Goal: Information Seeking & Learning: Learn about a topic

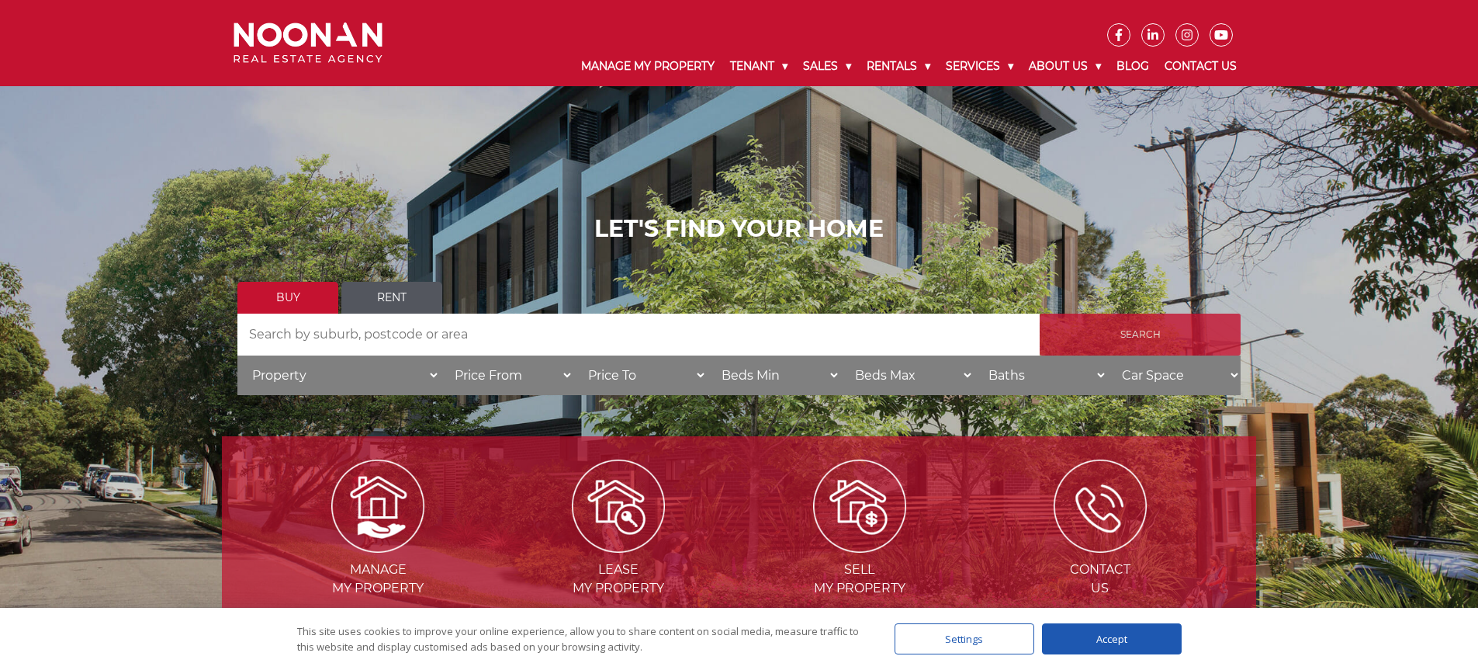
click at [1123, 337] on input "Search" at bounding box center [1140, 334] width 201 height 42
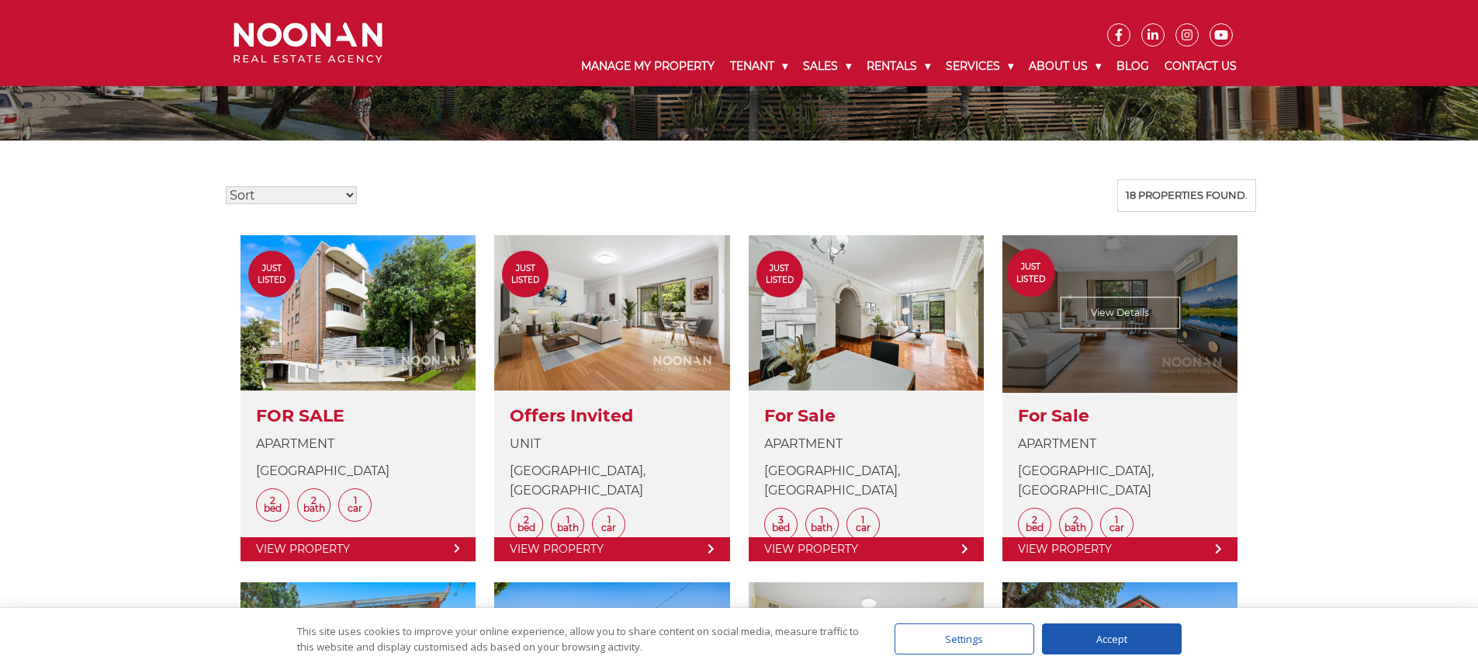
scroll to position [338, 0]
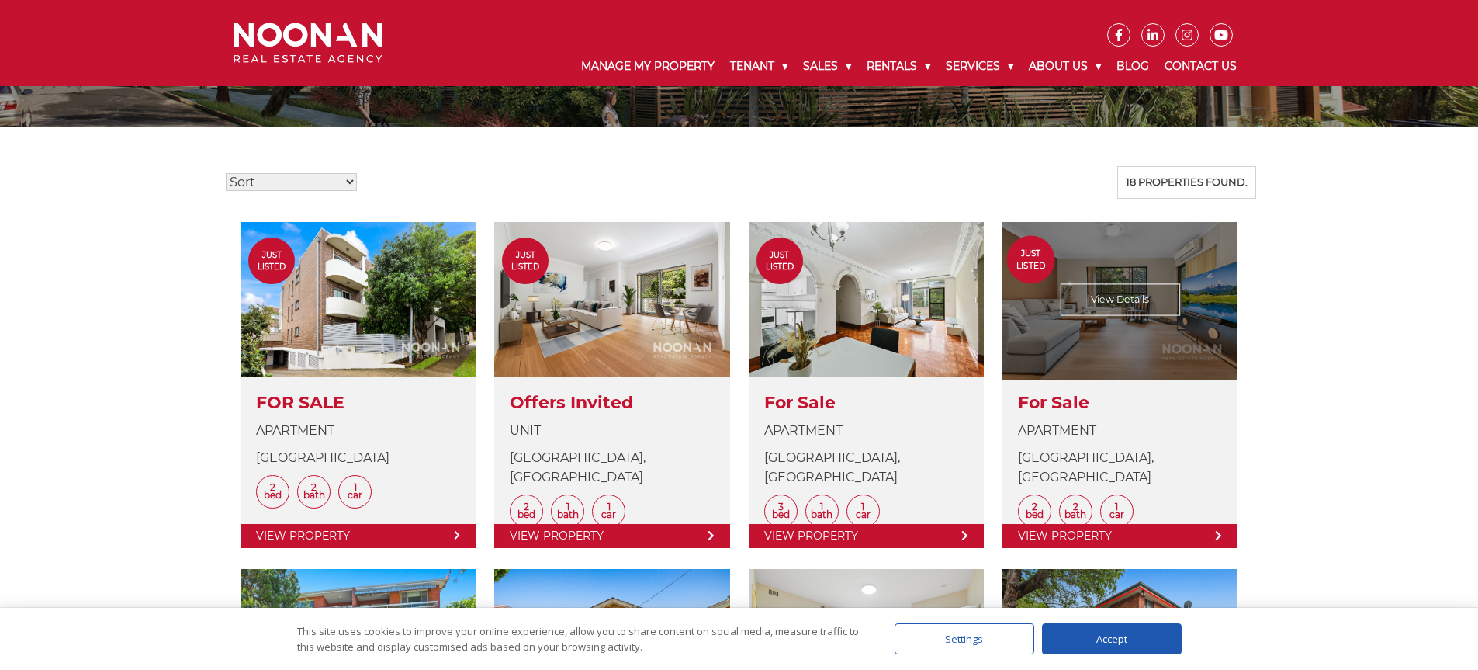
click at [1136, 286] on link at bounding box center [1119, 385] width 235 height 326
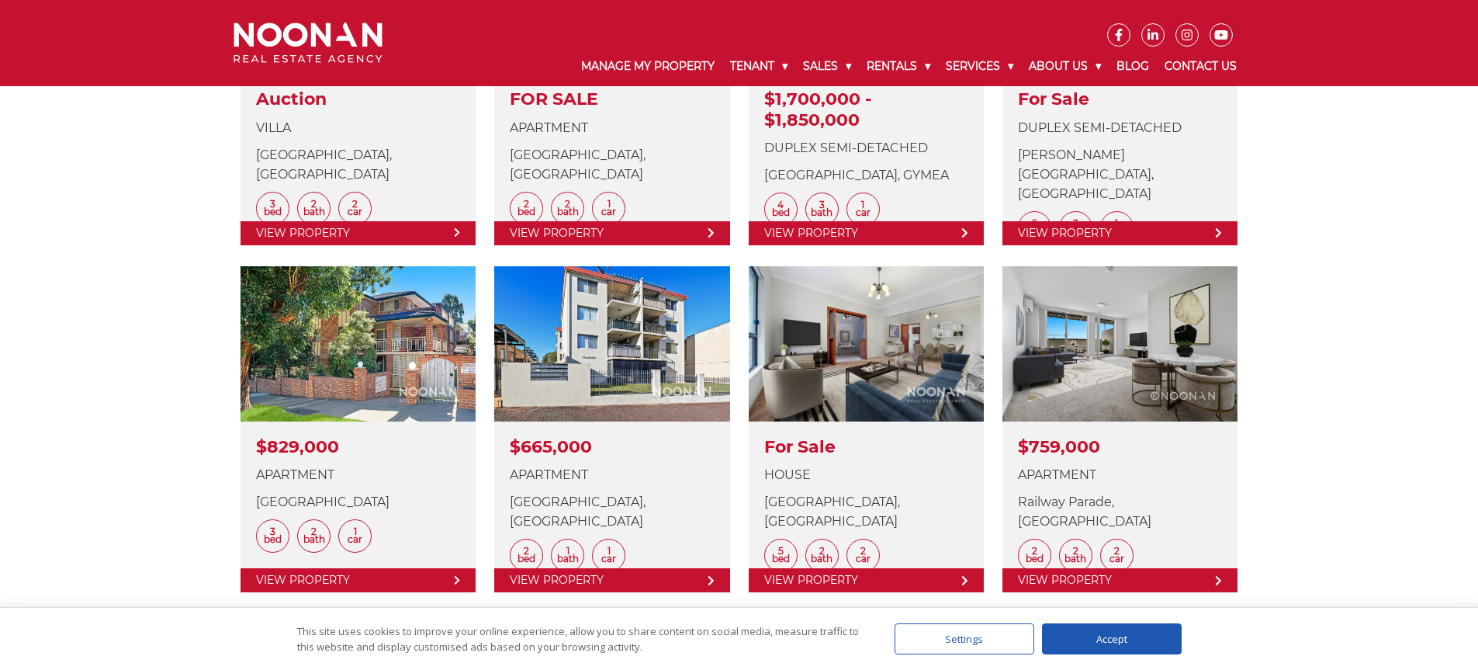
scroll to position [1358, 0]
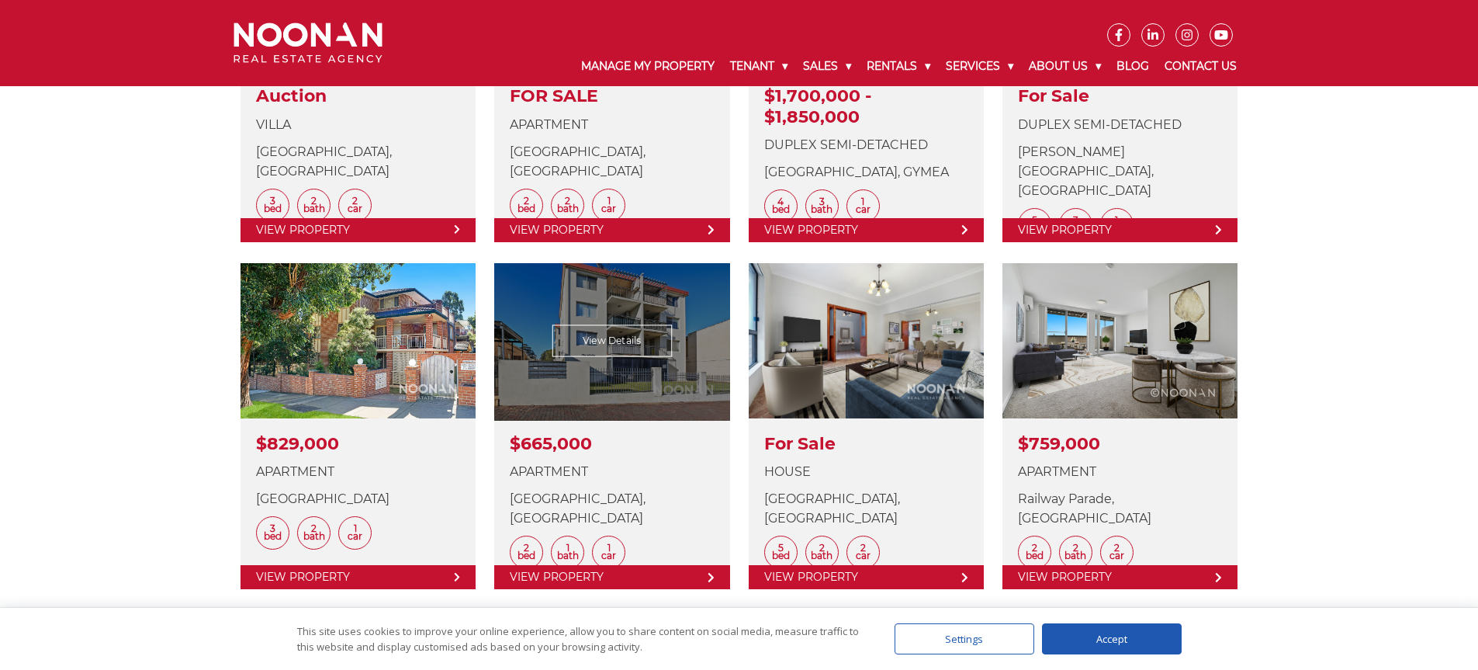
click at [616, 337] on link at bounding box center [611, 426] width 235 height 326
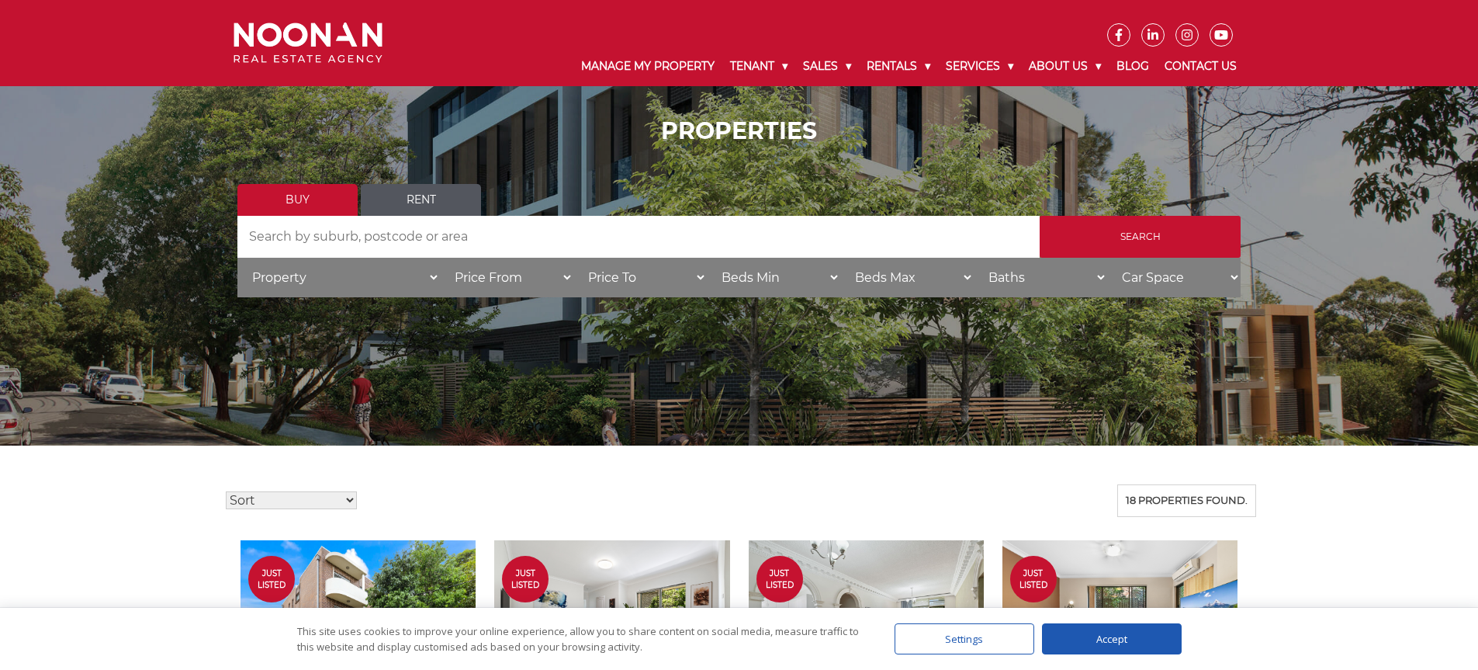
scroll to position [0, 0]
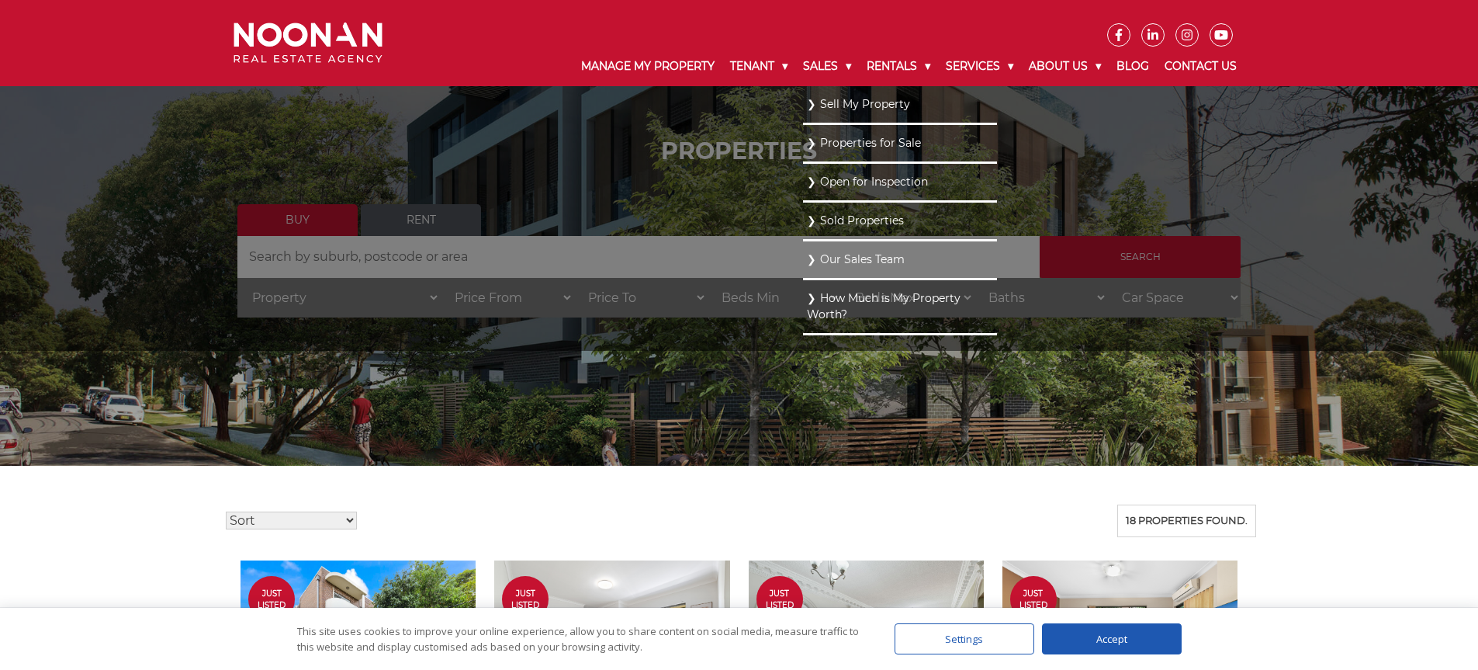
click at [813, 140] on link "Properties for Sale" at bounding box center [900, 143] width 186 height 21
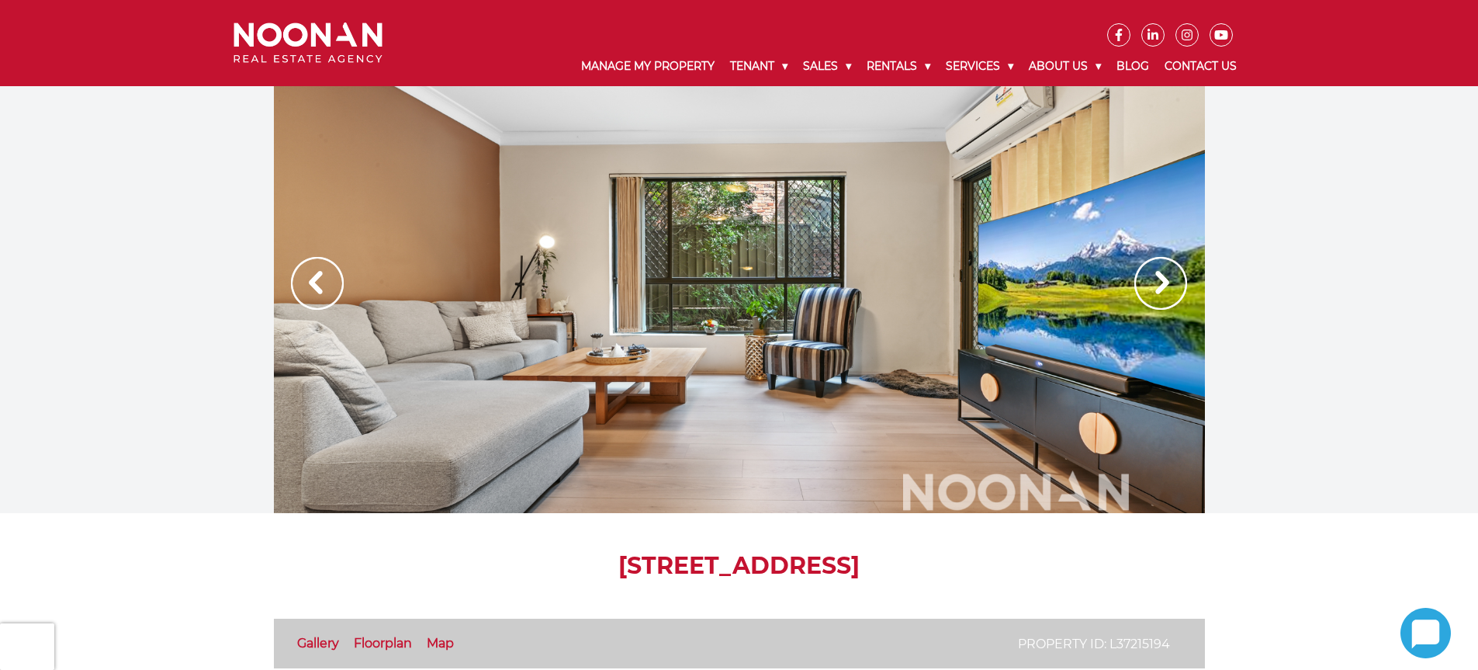
click at [1154, 285] on img at bounding box center [1160, 283] width 53 height 53
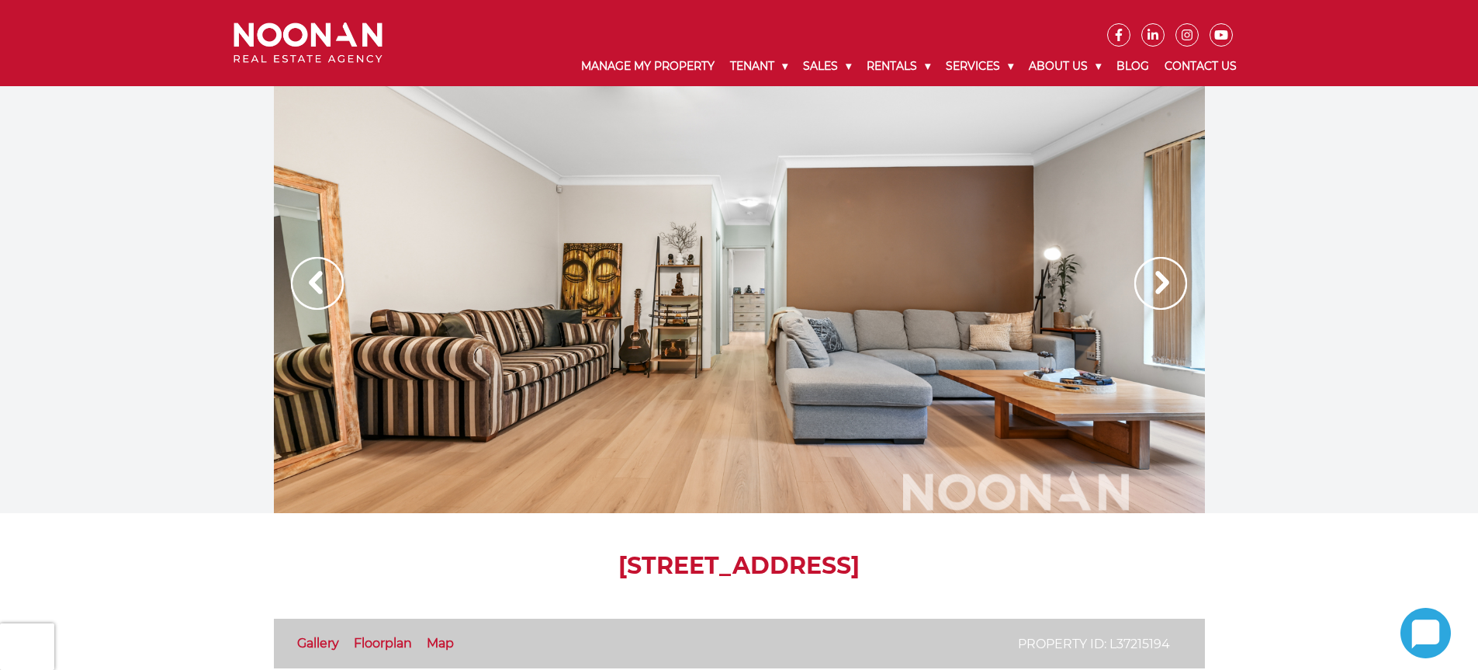
click at [1154, 285] on img at bounding box center [1160, 283] width 53 height 53
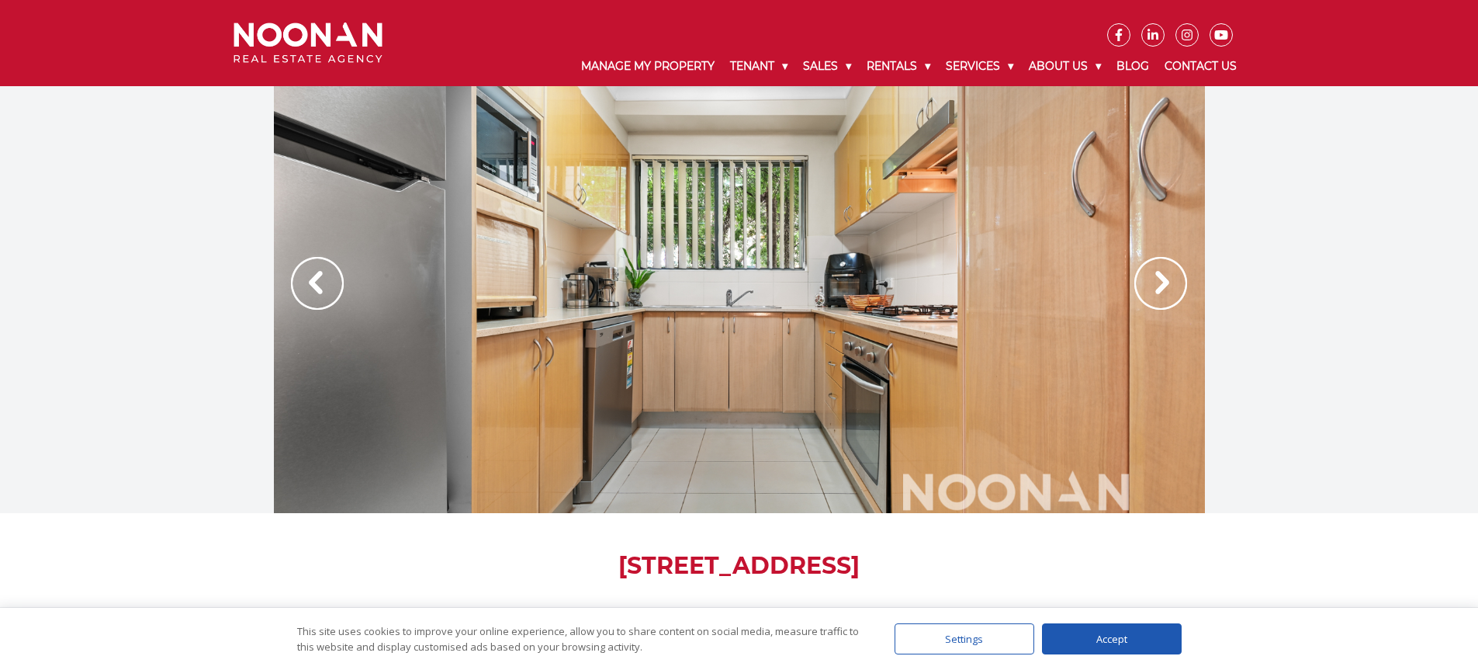
click at [1154, 285] on img at bounding box center [1160, 283] width 53 height 53
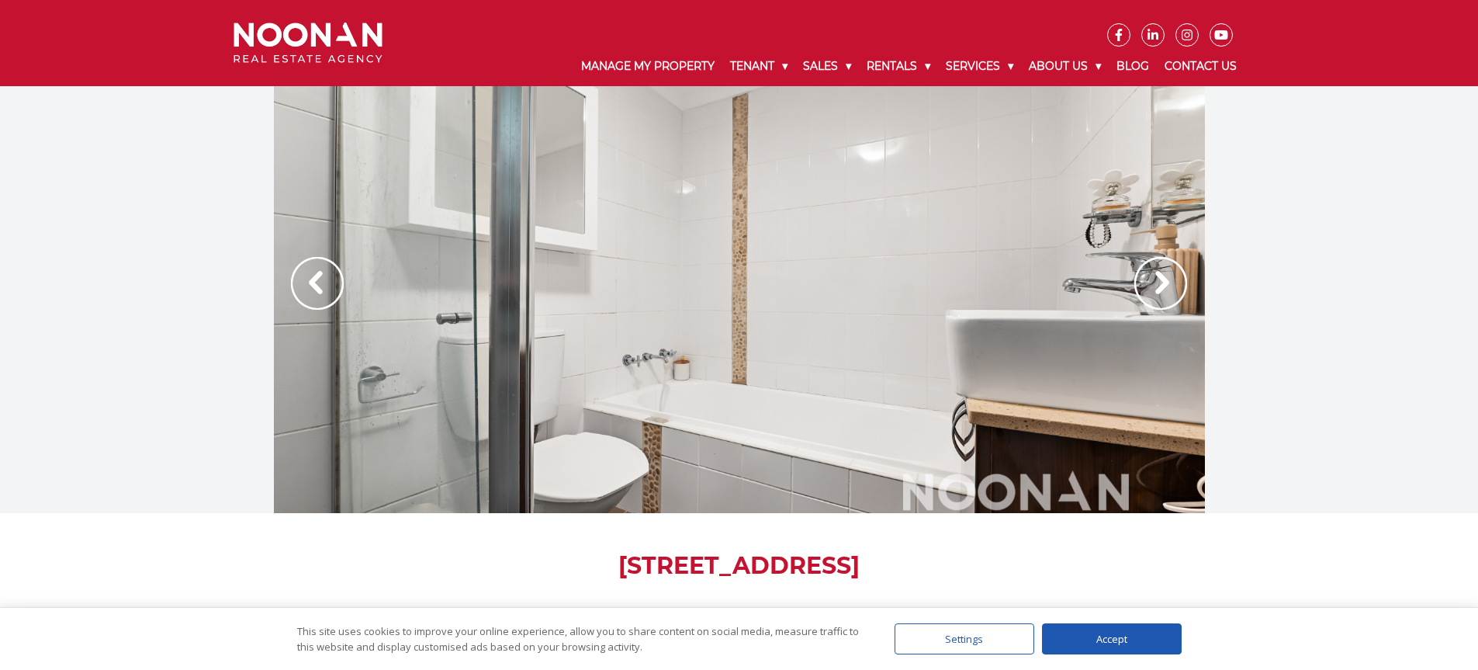
click at [1154, 285] on img at bounding box center [1160, 283] width 53 height 53
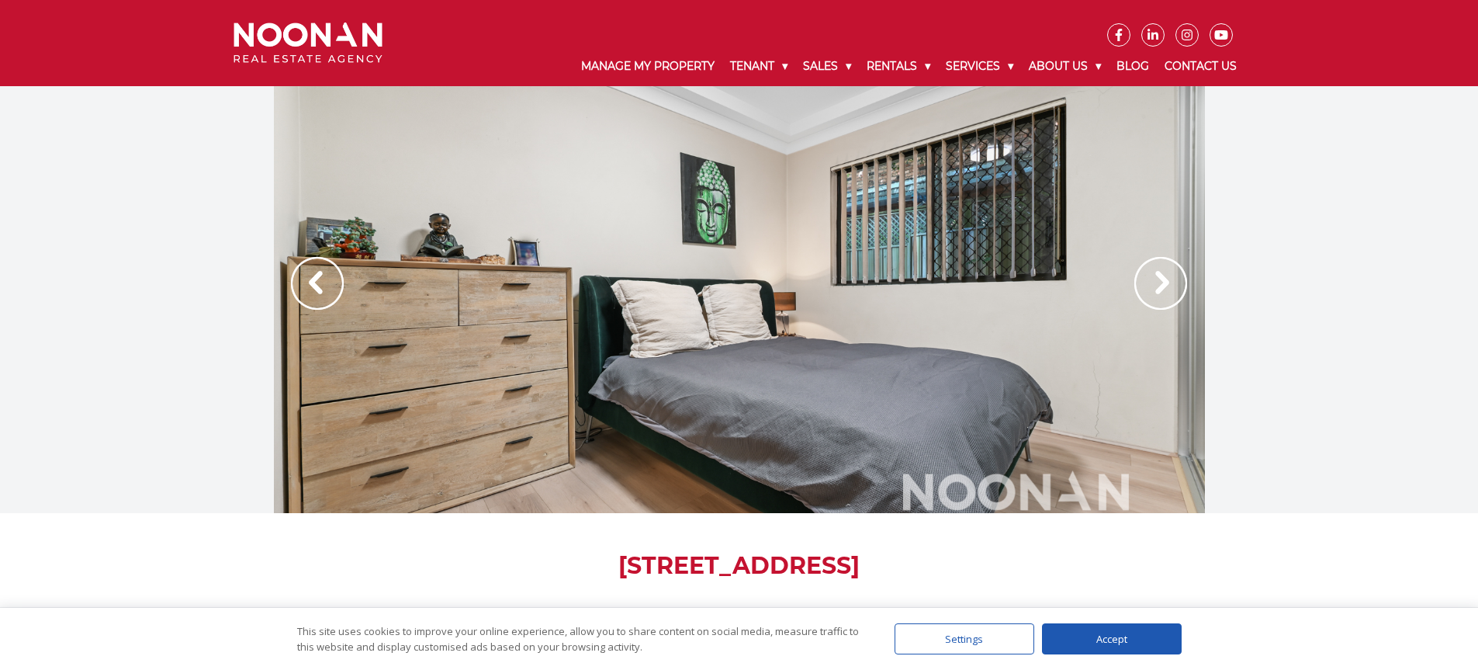
click at [1154, 285] on img at bounding box center [1160, 283] width 53 height 53
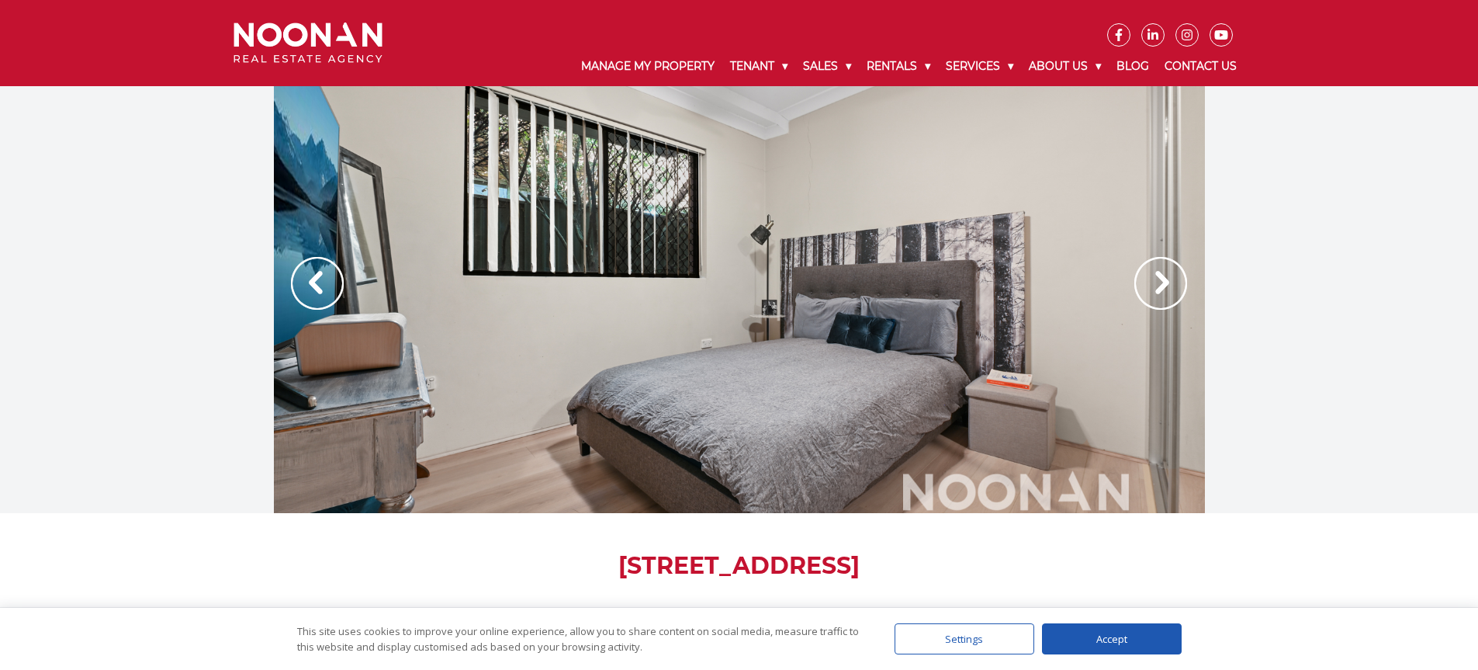
click at [1154, 285] on img at bounding box center [1160, 283] width 53 height 53
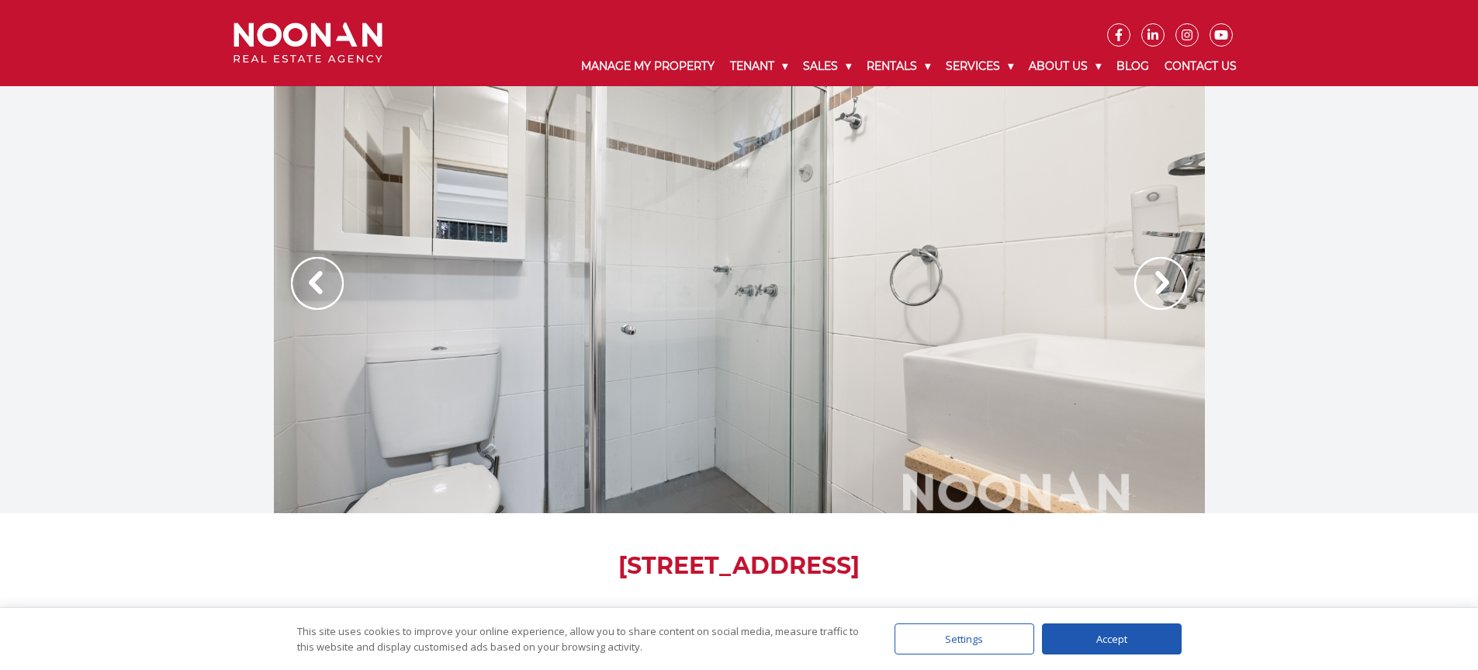
click at [1154, 285] on img at bounding box center [1160, 283] width 53 height 53
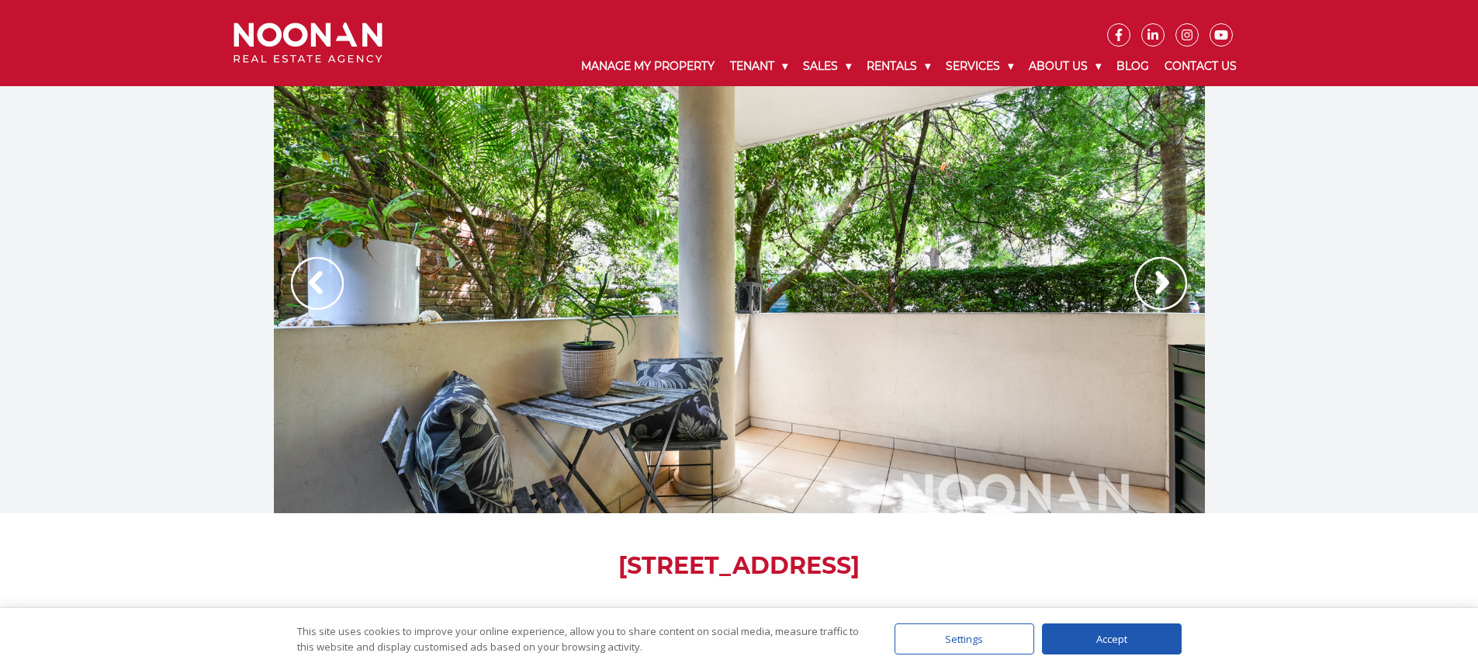
click at [1154, 285] on img at bounding box center [1160, 283] width 53 height 53
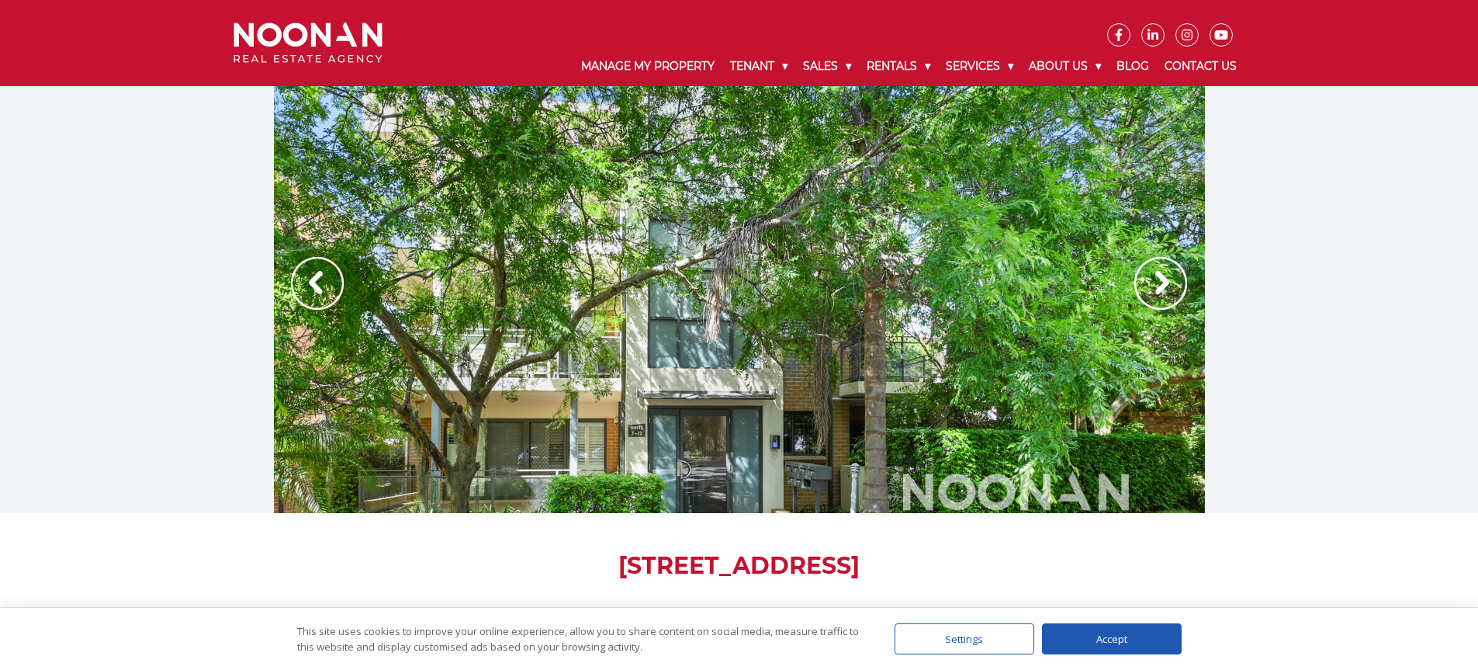
click at [1154, 285] on img at bounding box center [1160, 283] width 53 height 53
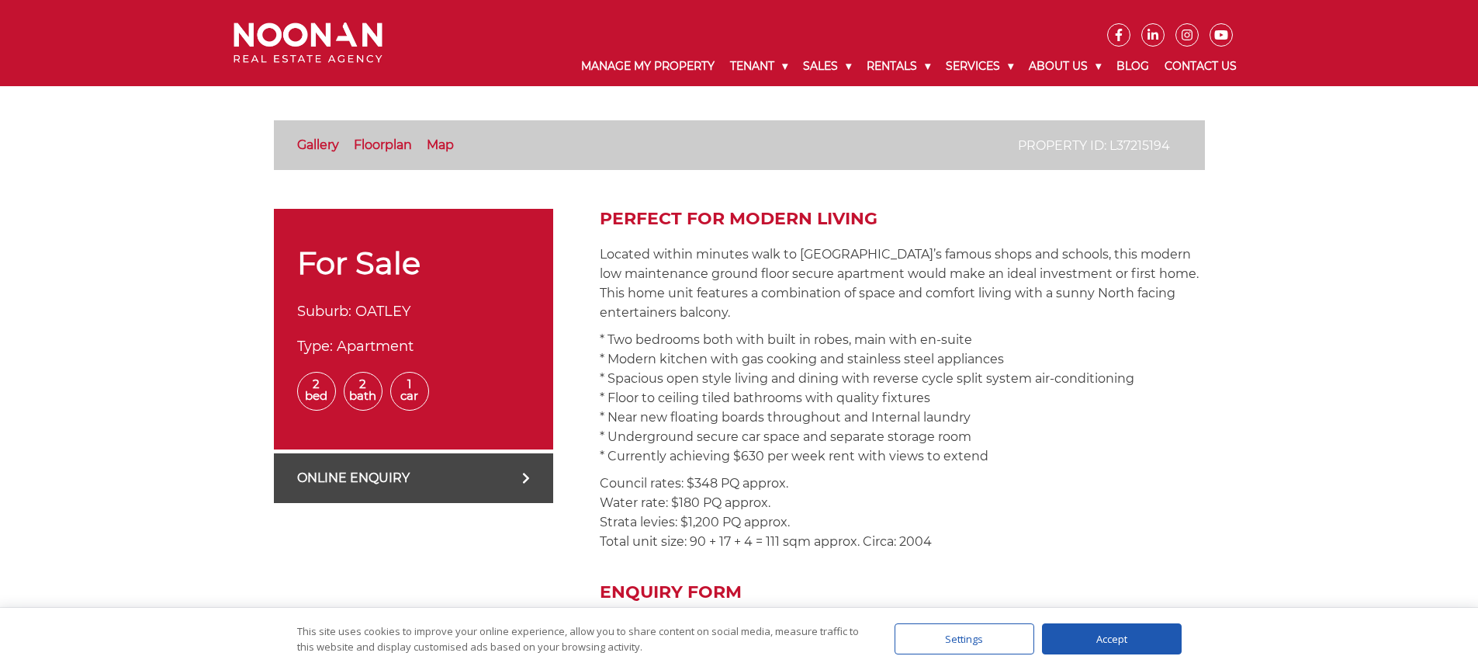
scroll to position [442, 0]
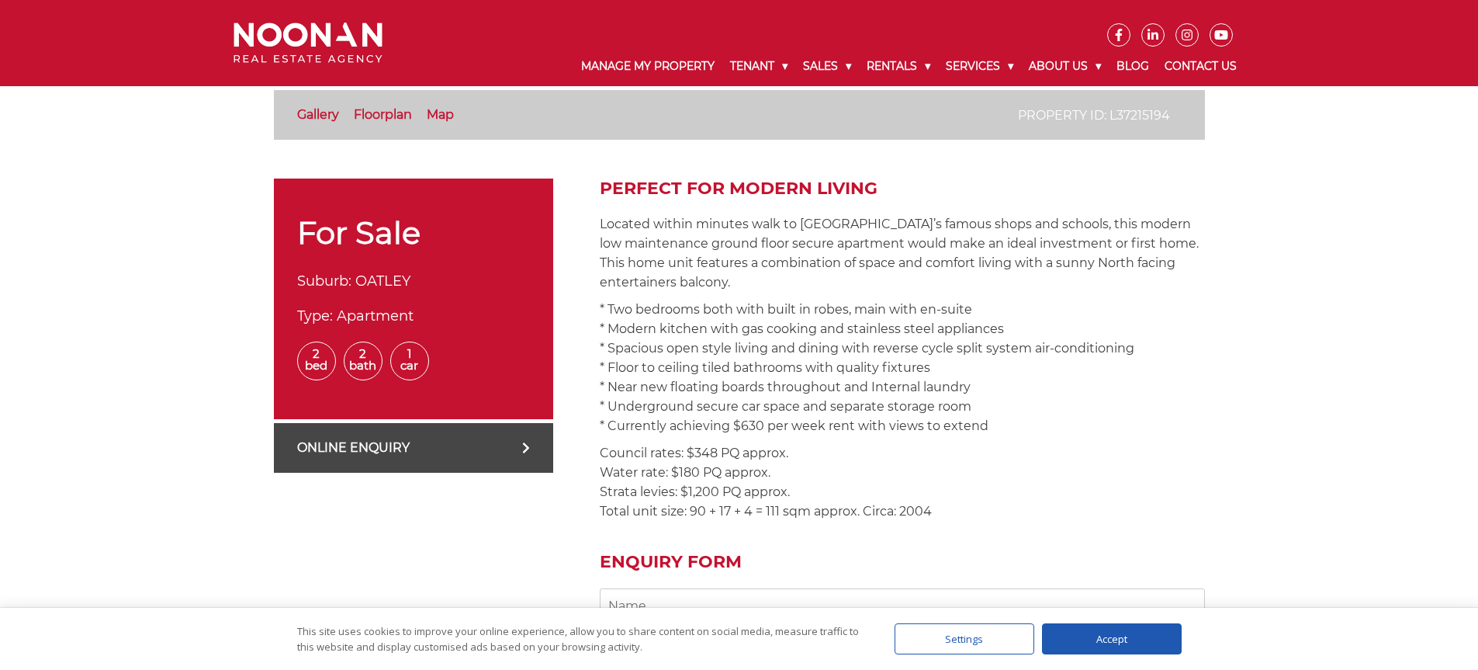
click at [375, 115] on link "Floorplan" at bounding box center [383, 114] width 58 height 15
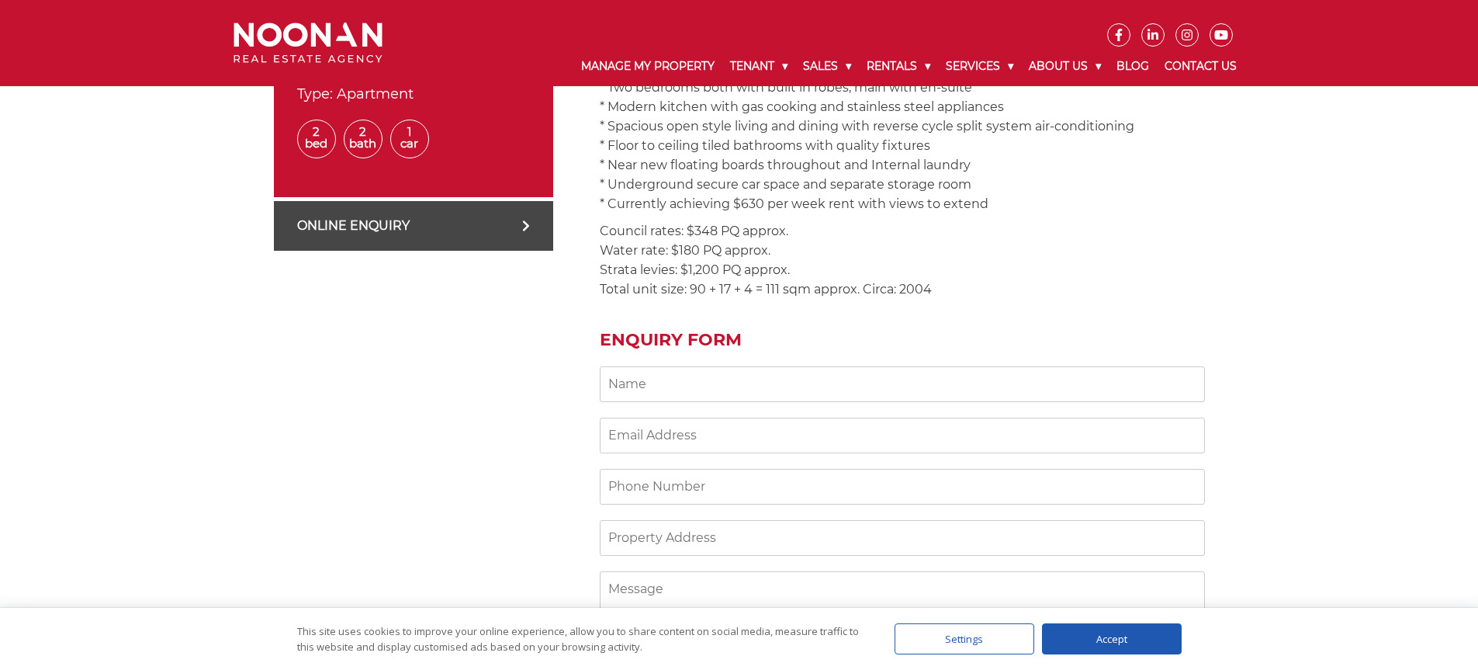
scroll to position [792, 0]
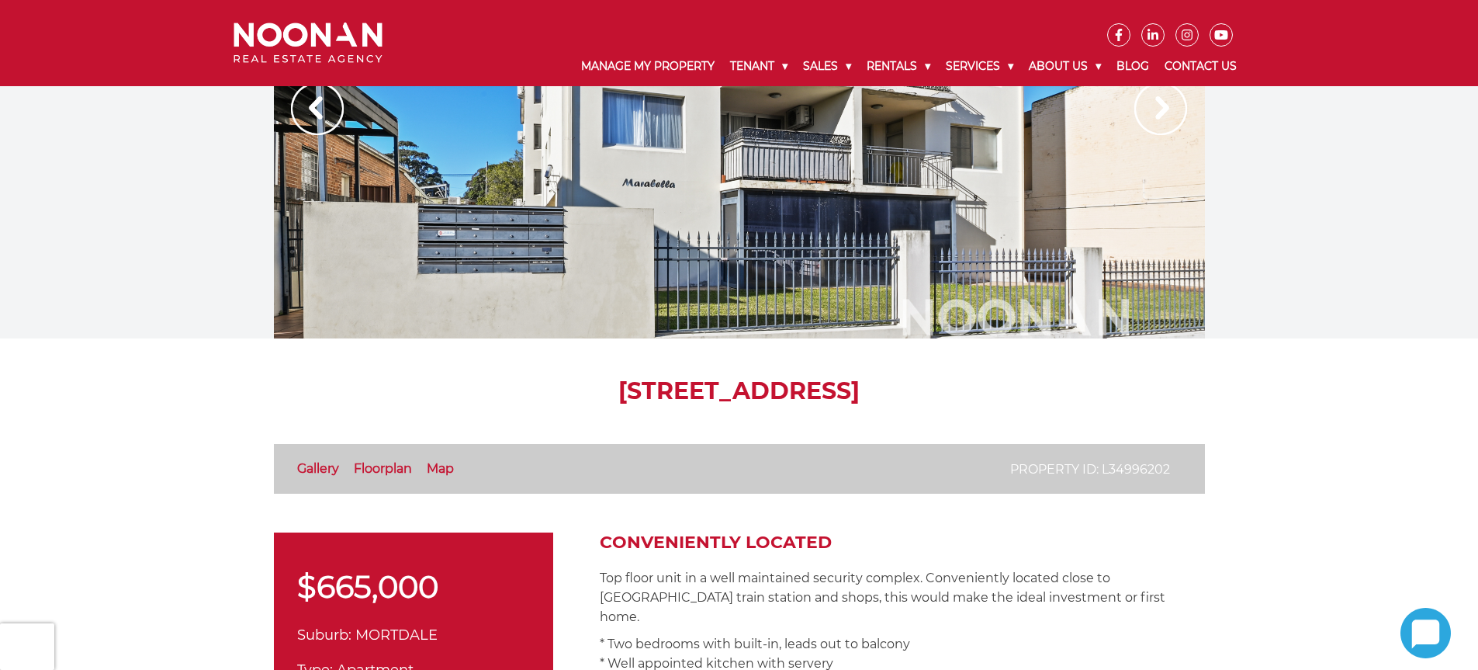
scroll to position [323, 0]
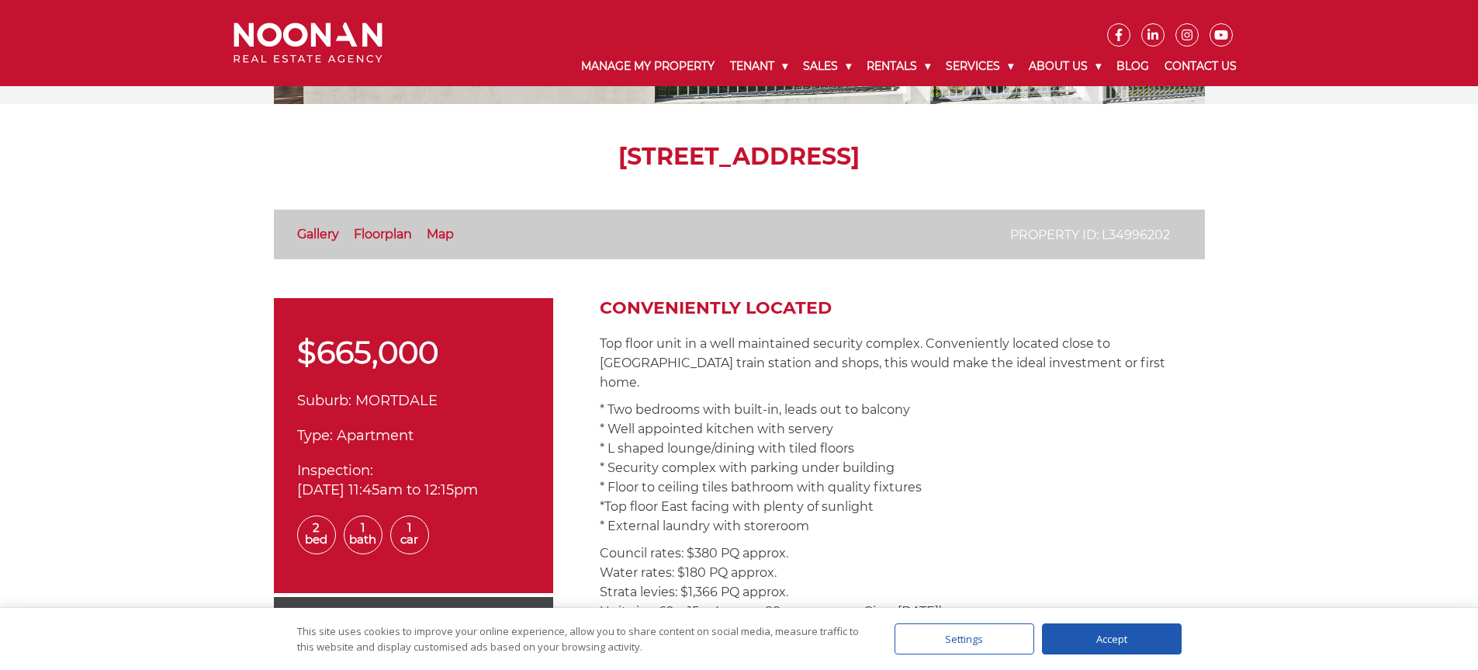
click at [386, 232] on link "Floorplan" at bounding box center [383, 234] width 58 height 15
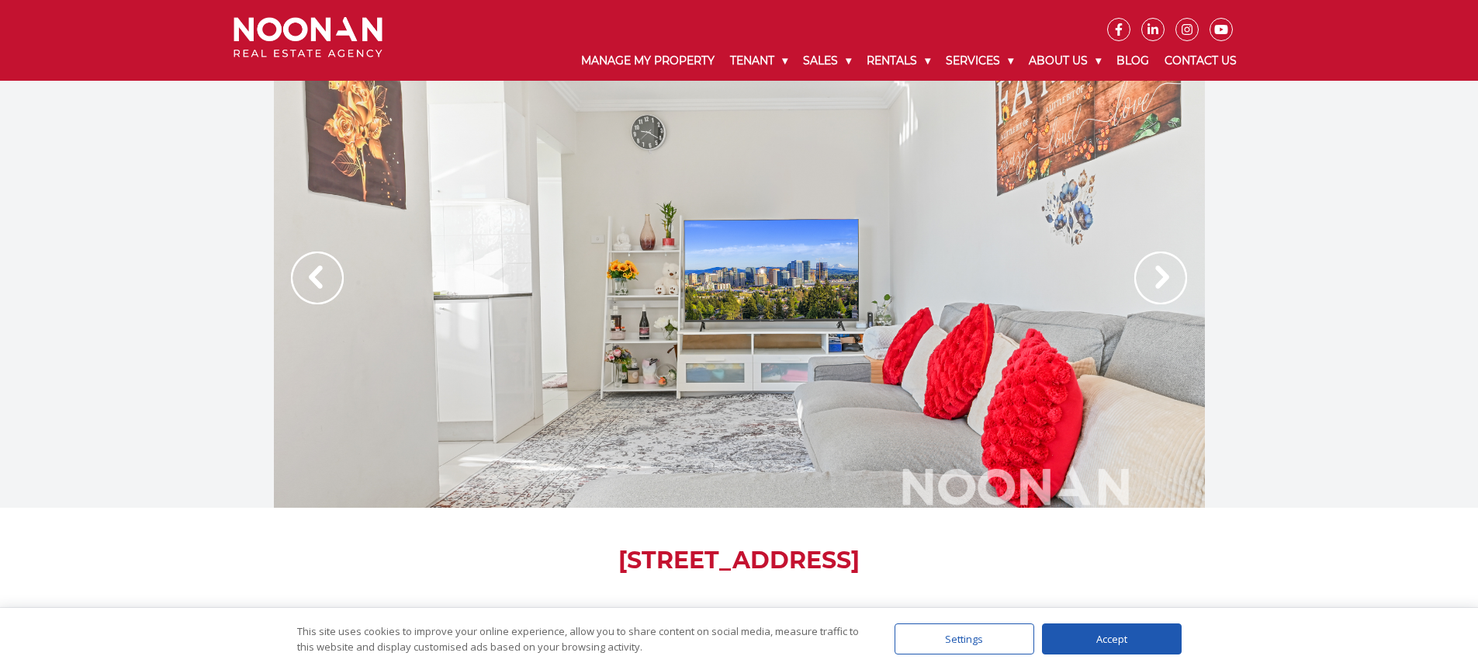
scroll to position [0, 0]
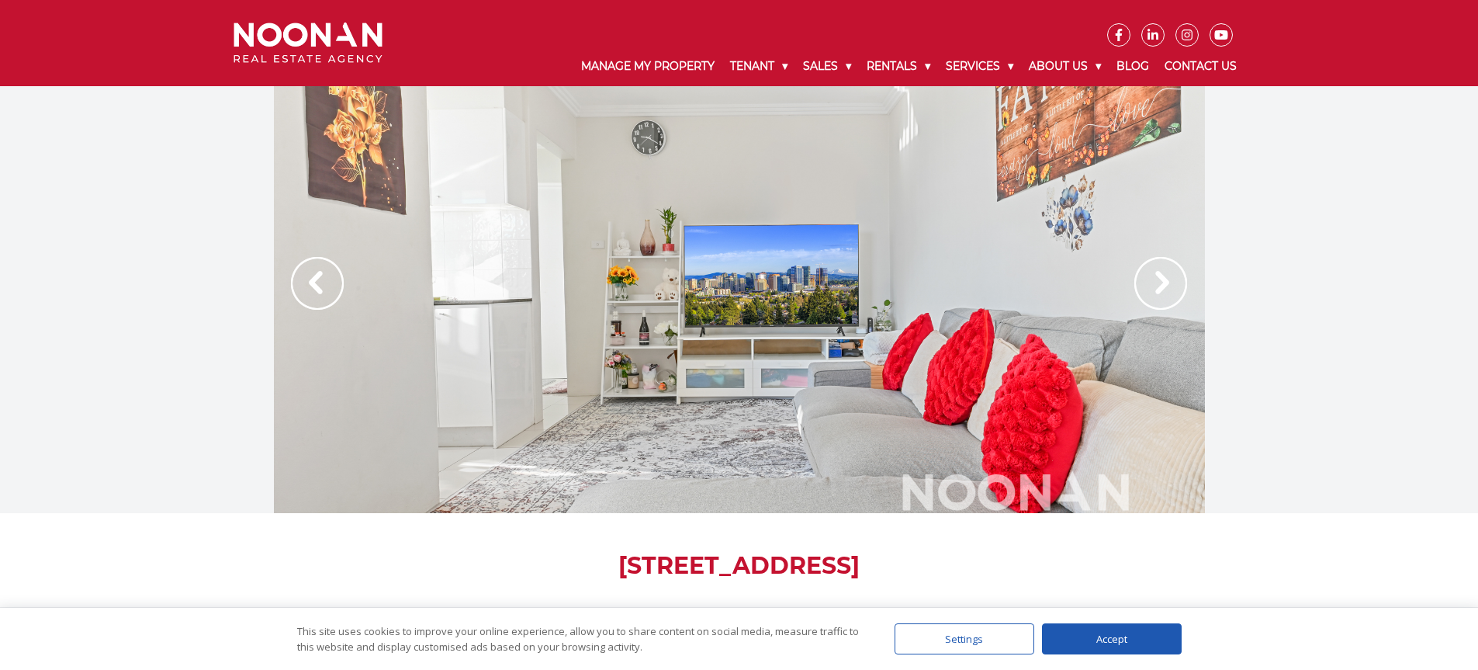
click at [1160, 272] on img at bounding box center [1160, 283] width 53 height 53
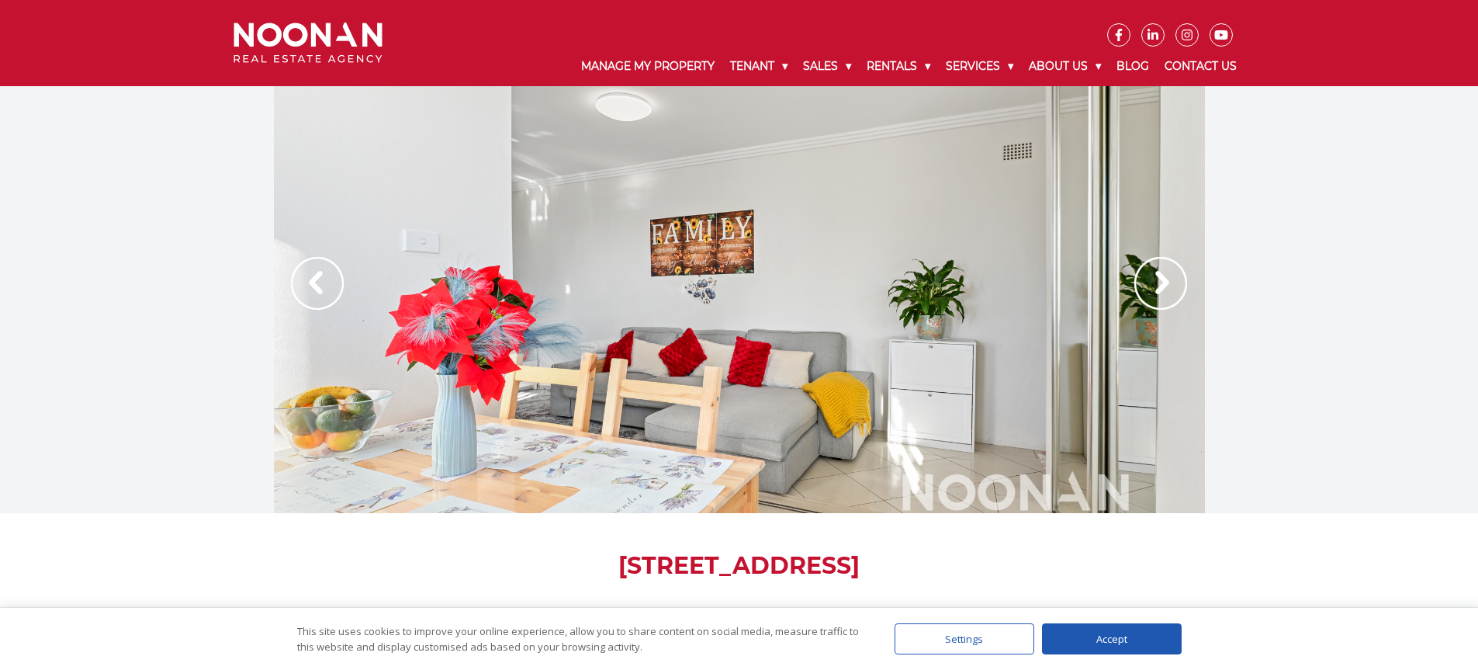
click at [1159, 272] on img at bounding box center [1160, 283] width 53 height 53
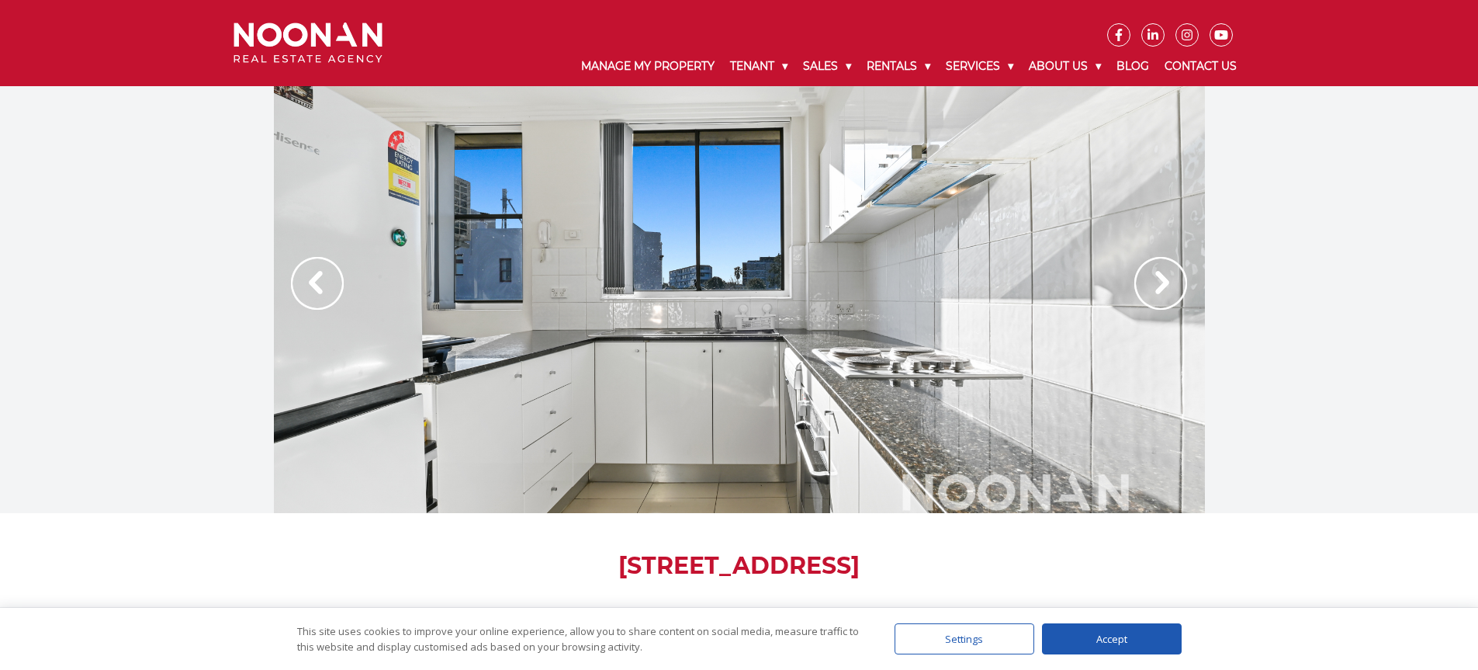
click at [1159, 272] on img at bounding box center [1160, 283] width 53 height 53
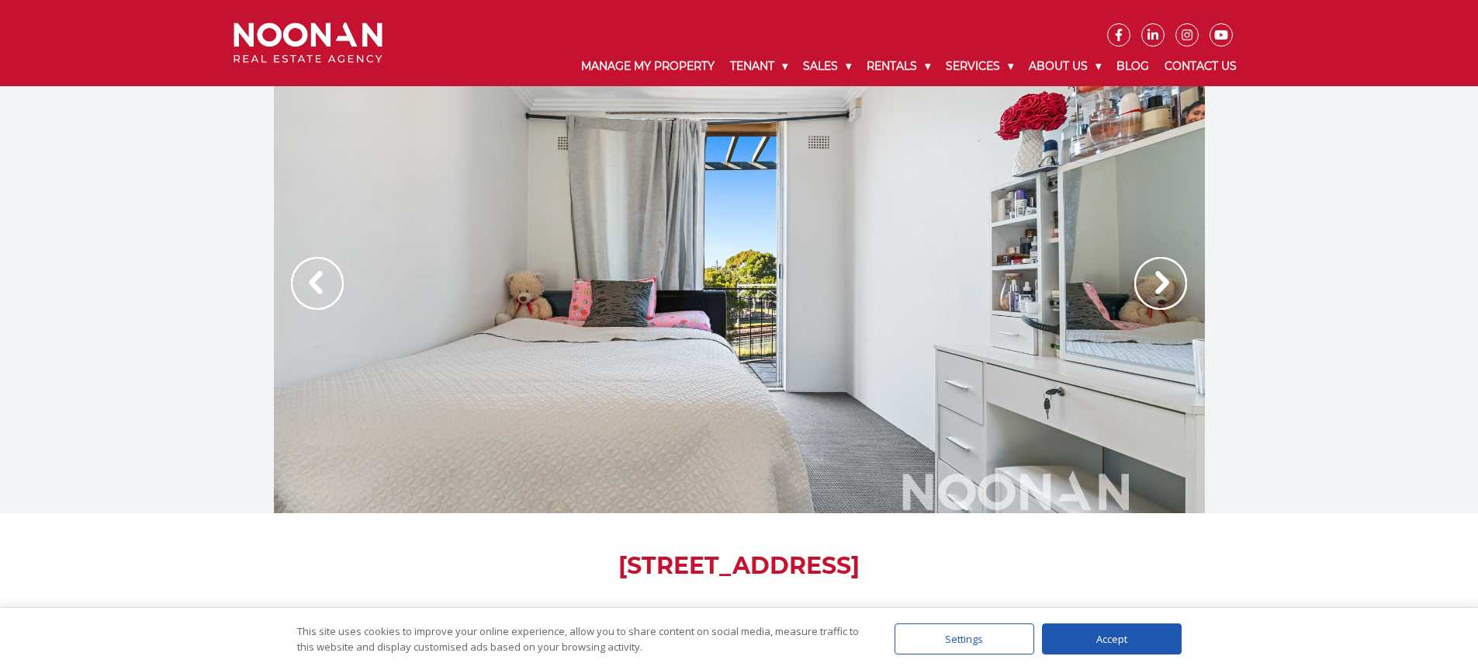
click at [1159, 272] on img at bounding box center [1160, 283] width 53 height 53
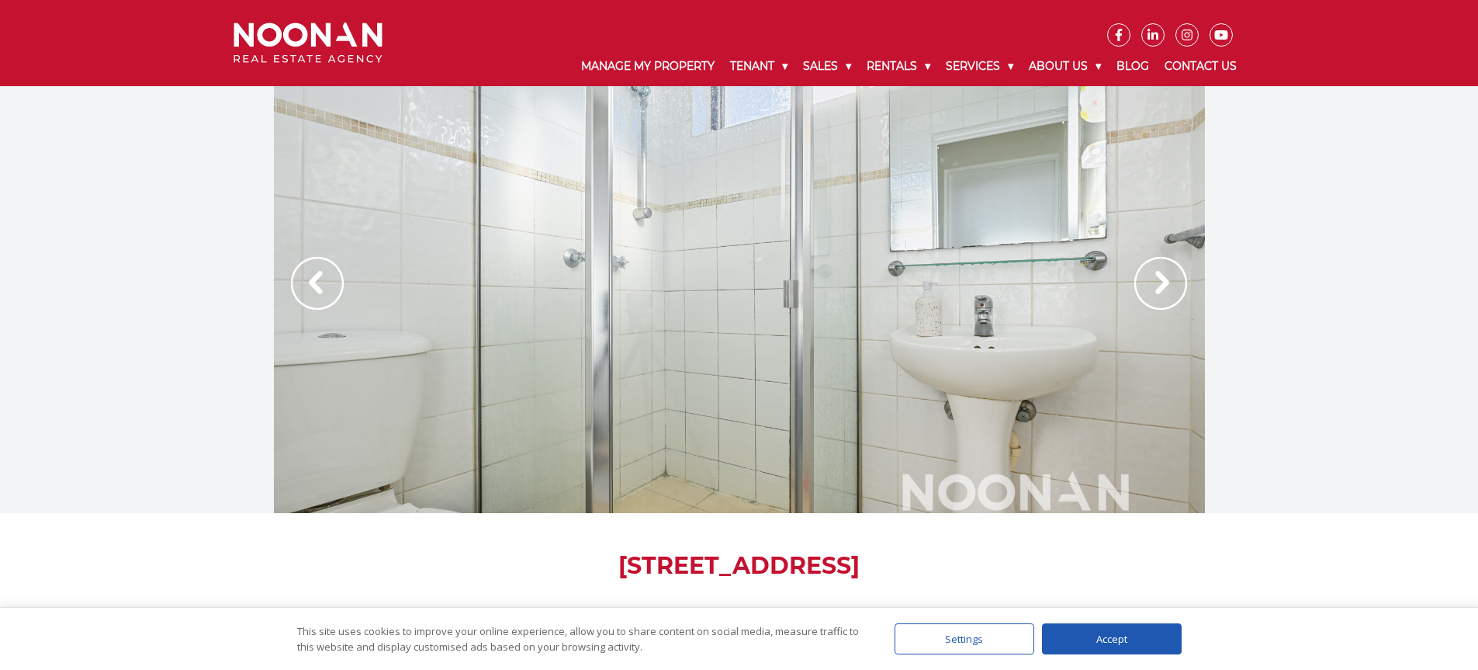
click at [1159, 282] on img at bounding box center [1160, 283] width 53 height 53
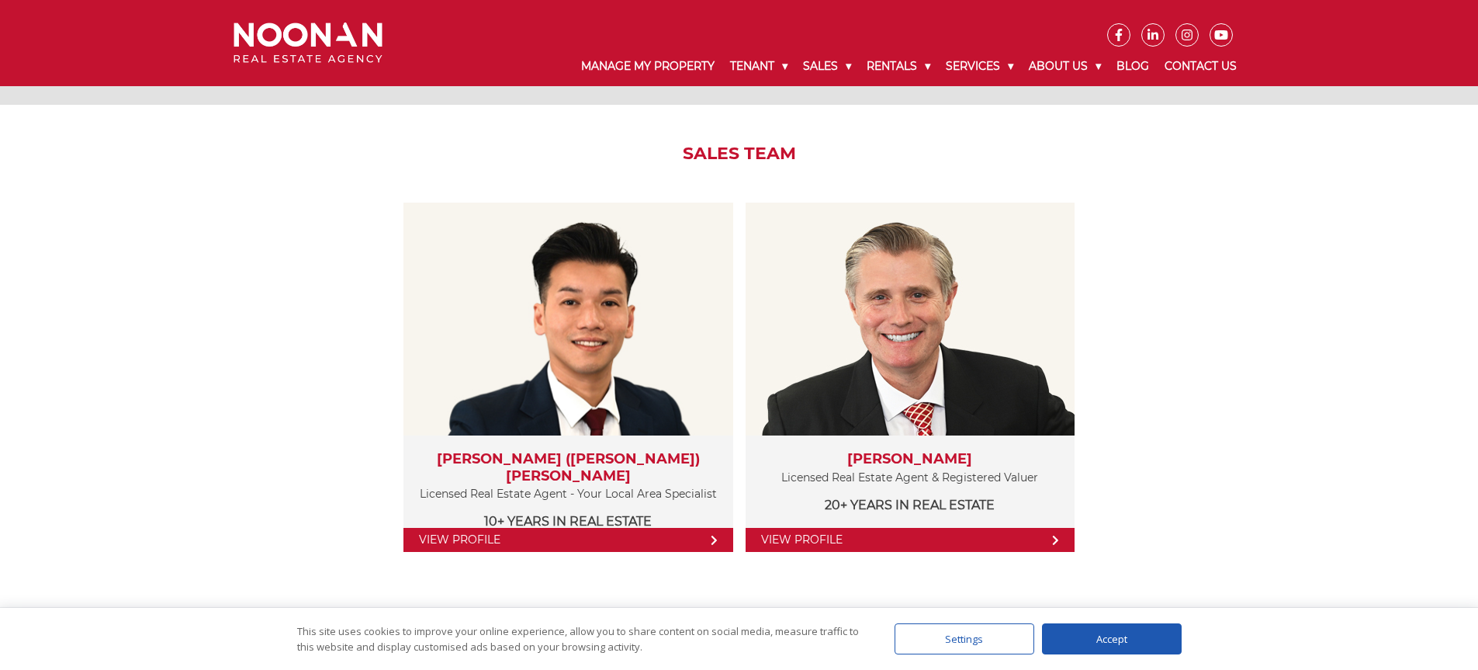
scroll to position [1617, 0]
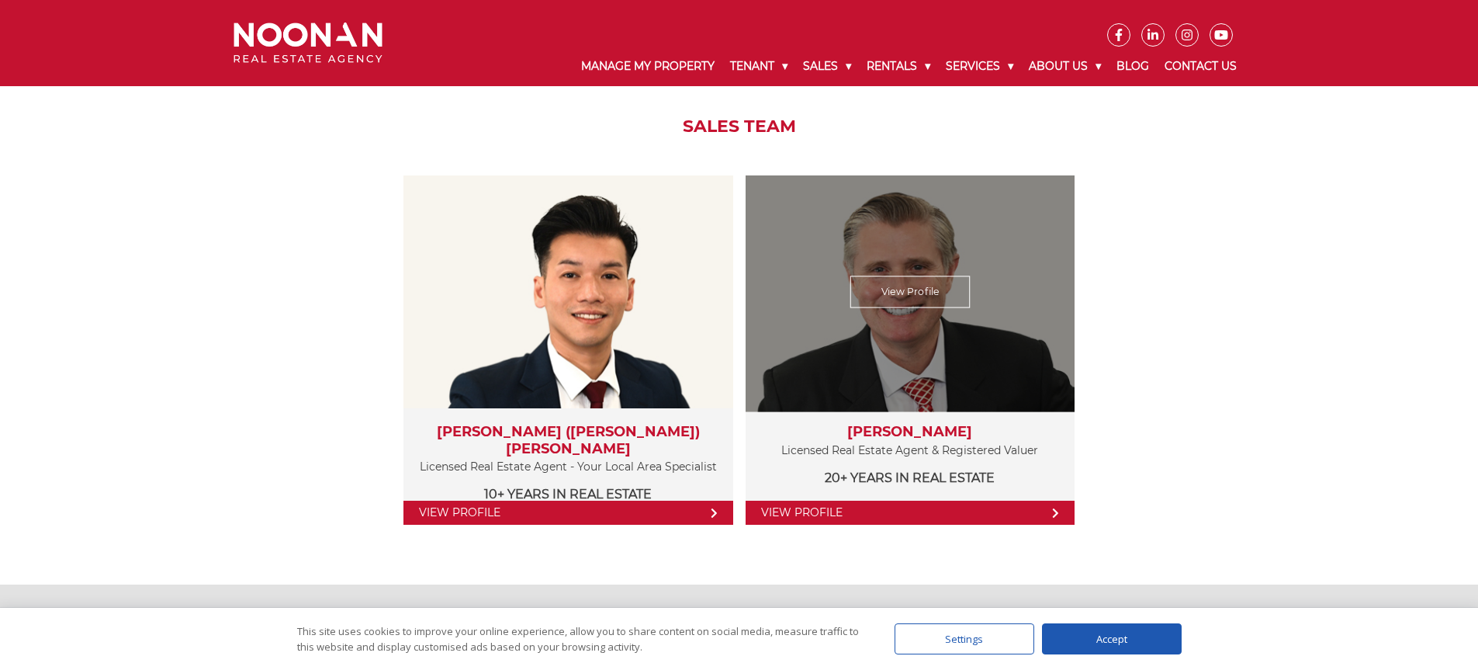
click at [876, 298] on link "View Profile" at bounding box center [910, 292] width 120 height 32
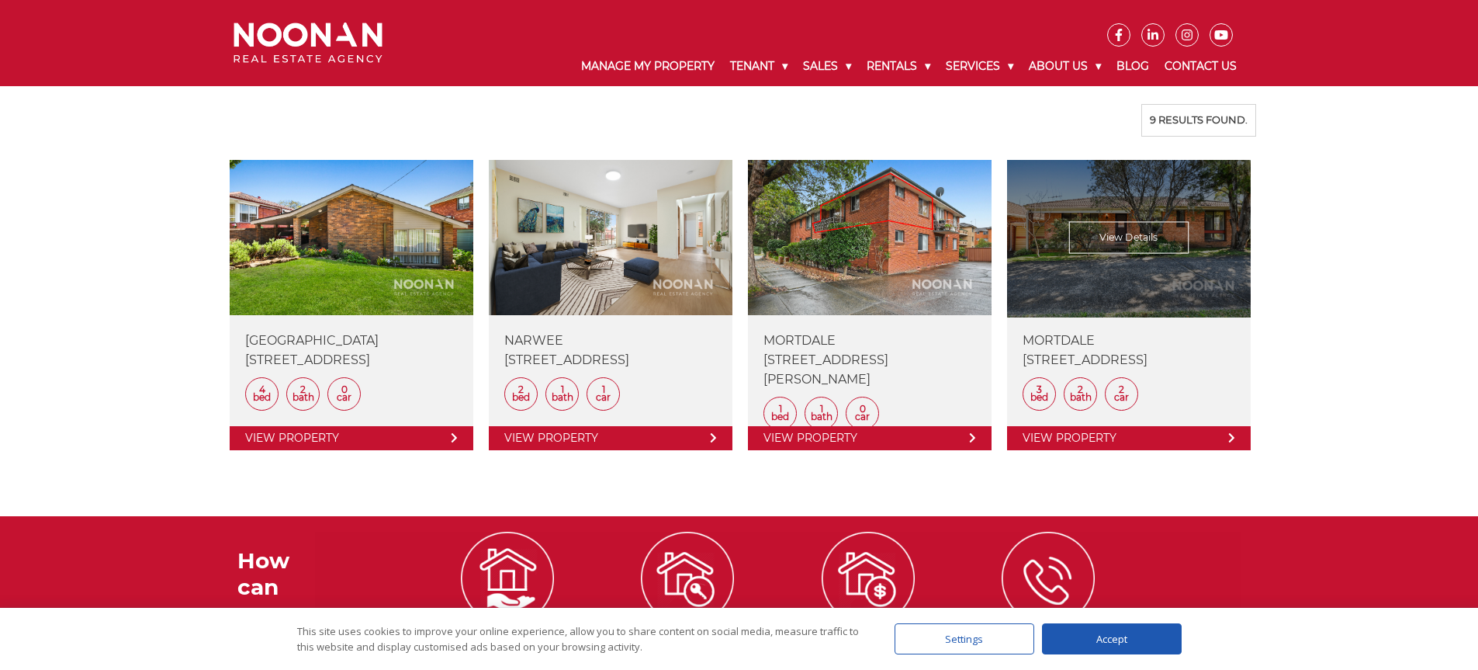
scroll to position [1000, 0]
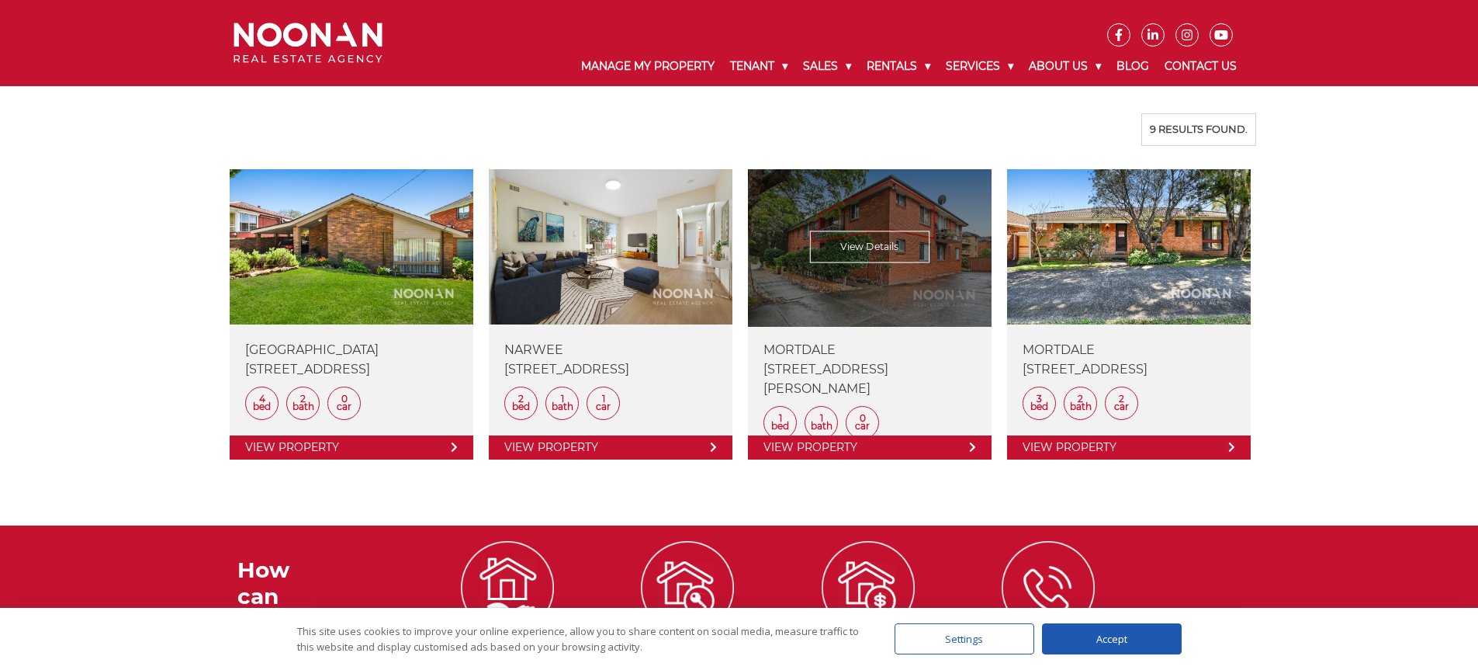
click at [905, 215] on link at bounding box center [870, 314] width 244 height 290
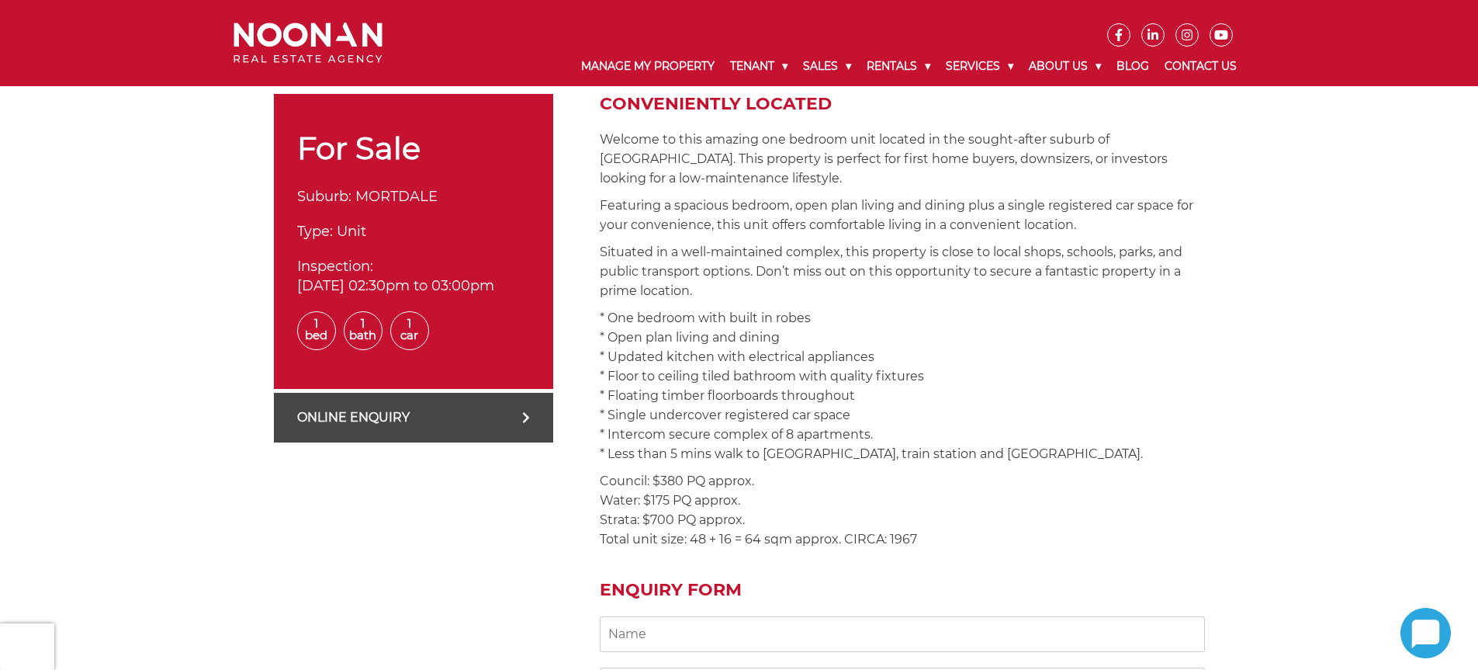
scroll to position [235, 0]
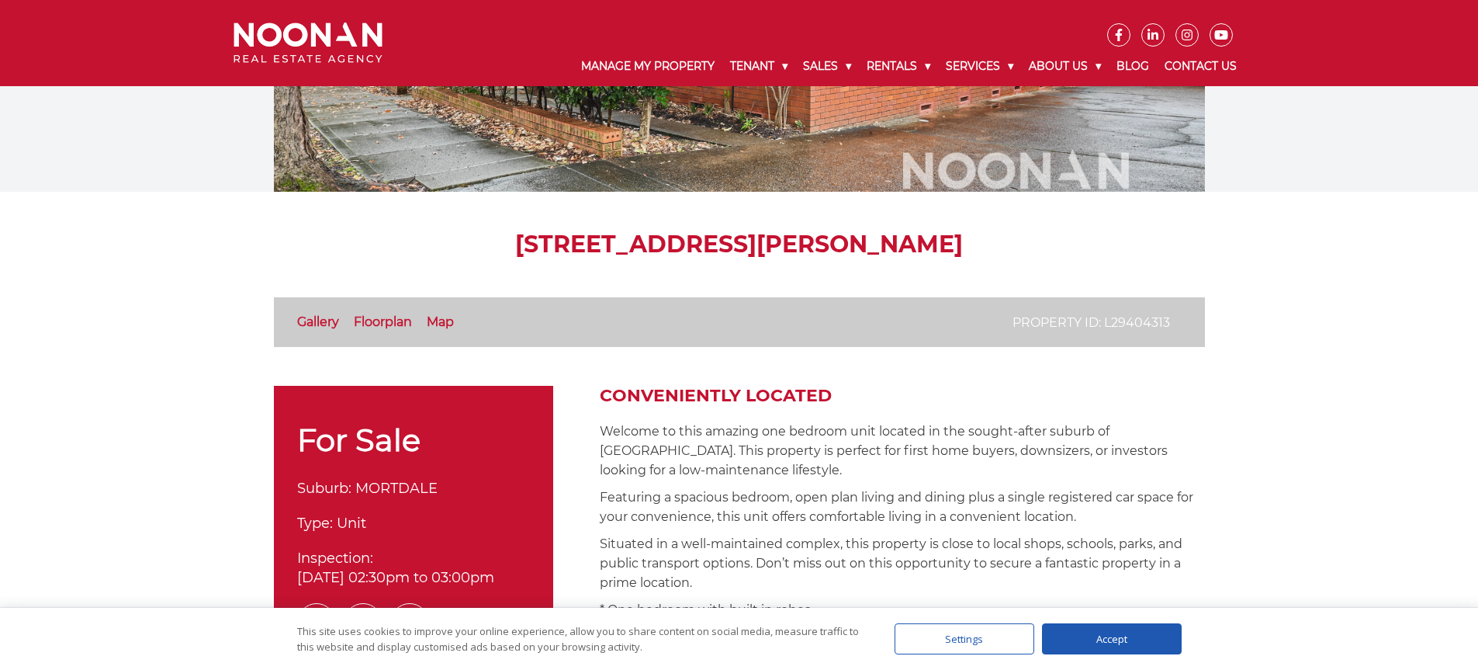
click at [391, 314] on link "Floorplan" at bounding box center [383, 321] width 58 height 15
